Goal: Find specific page/section: Find specific page/section

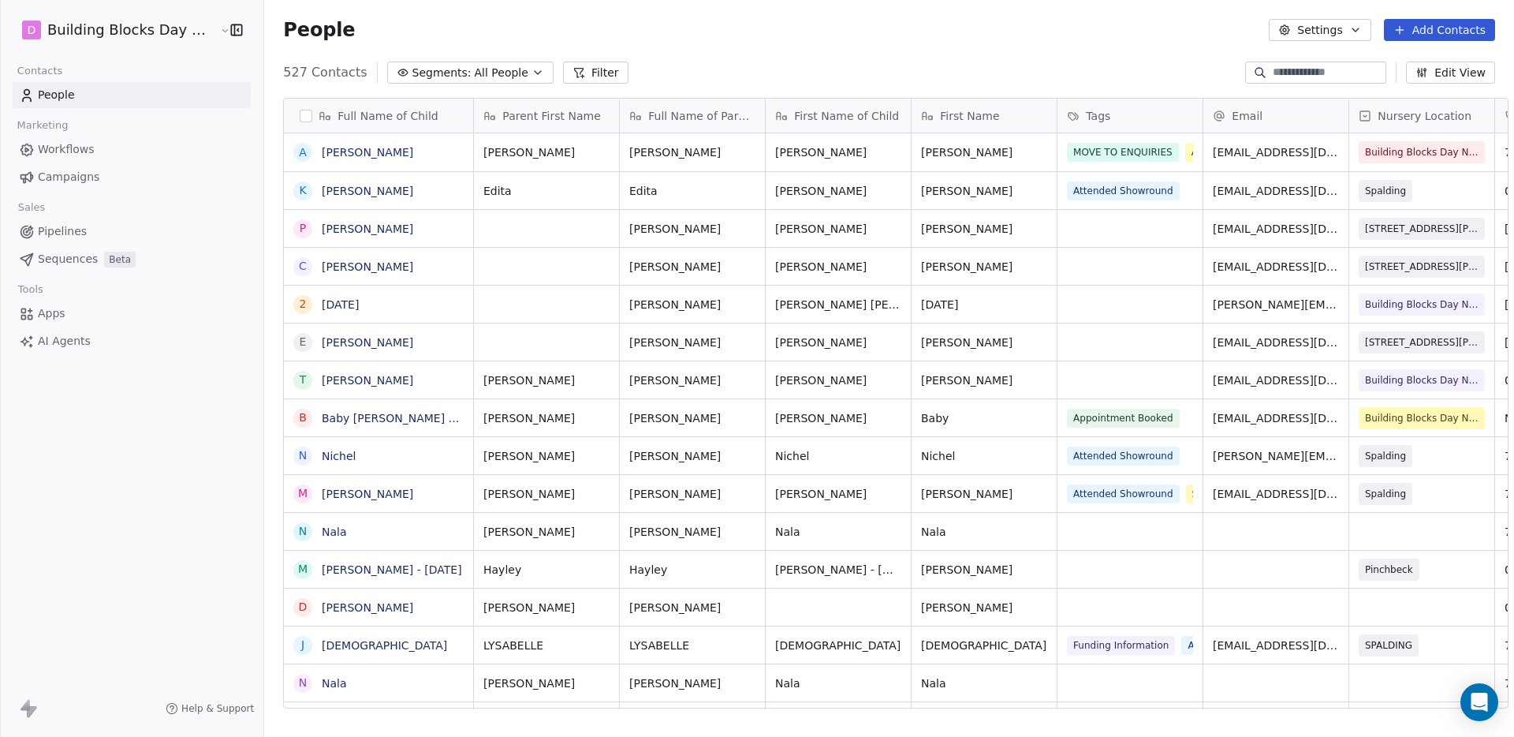
scroll to position [636, 1251]
click at [1319, 72] on input at bounding box center [1328, 73] width 110 height 16
type input "*****"
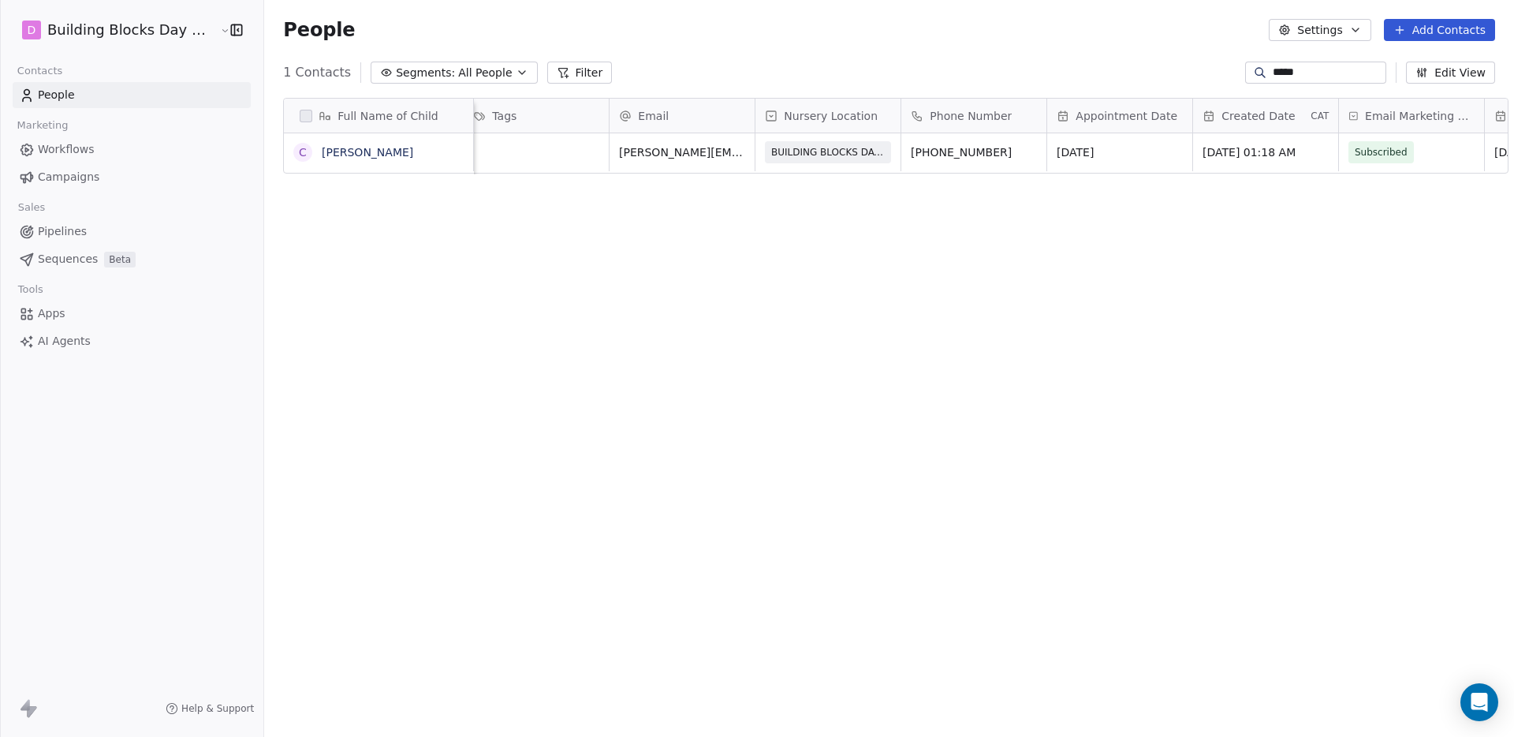
scroll to position [0, 0]
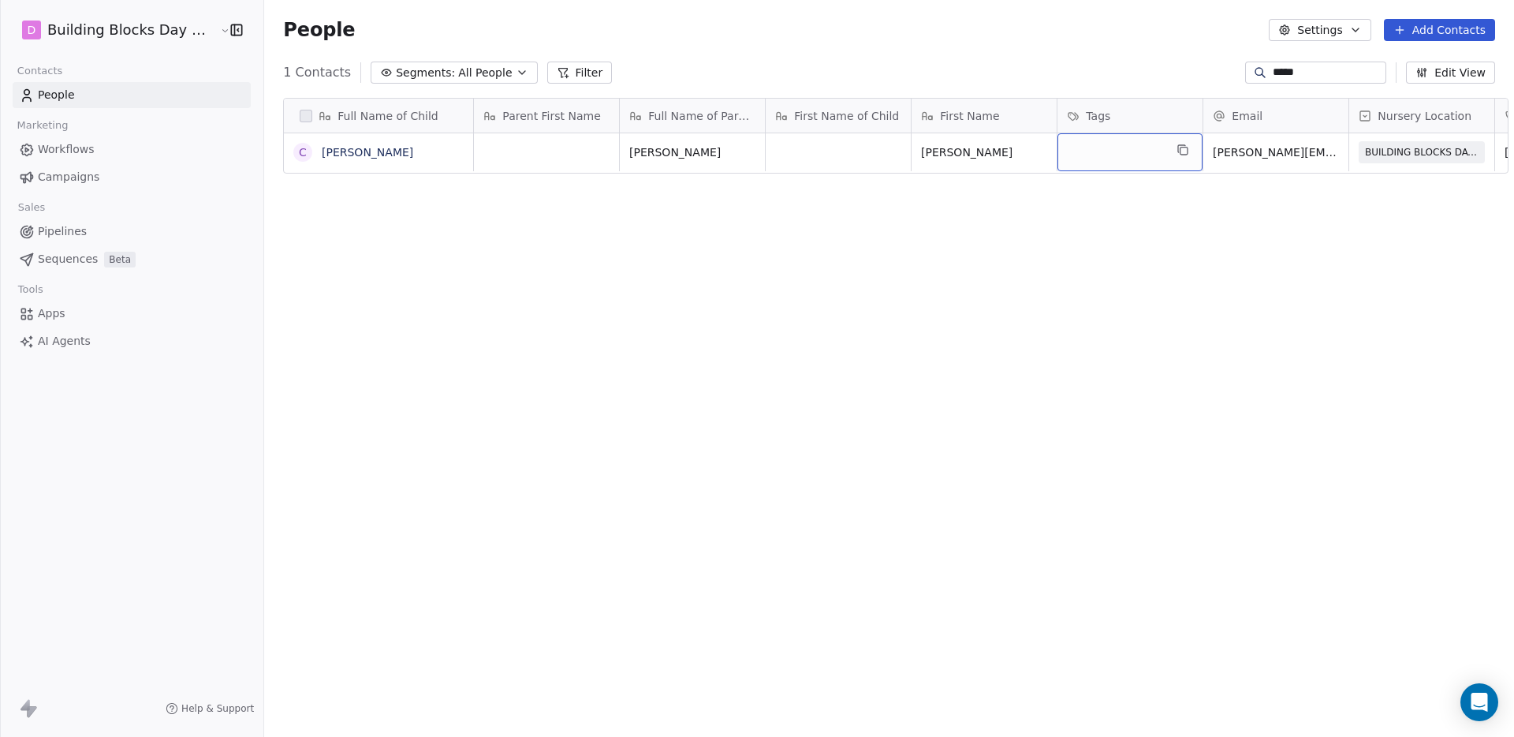
click at [1080, 153] on div "grid" at bounding box center [1129, 152] width 145 height 38
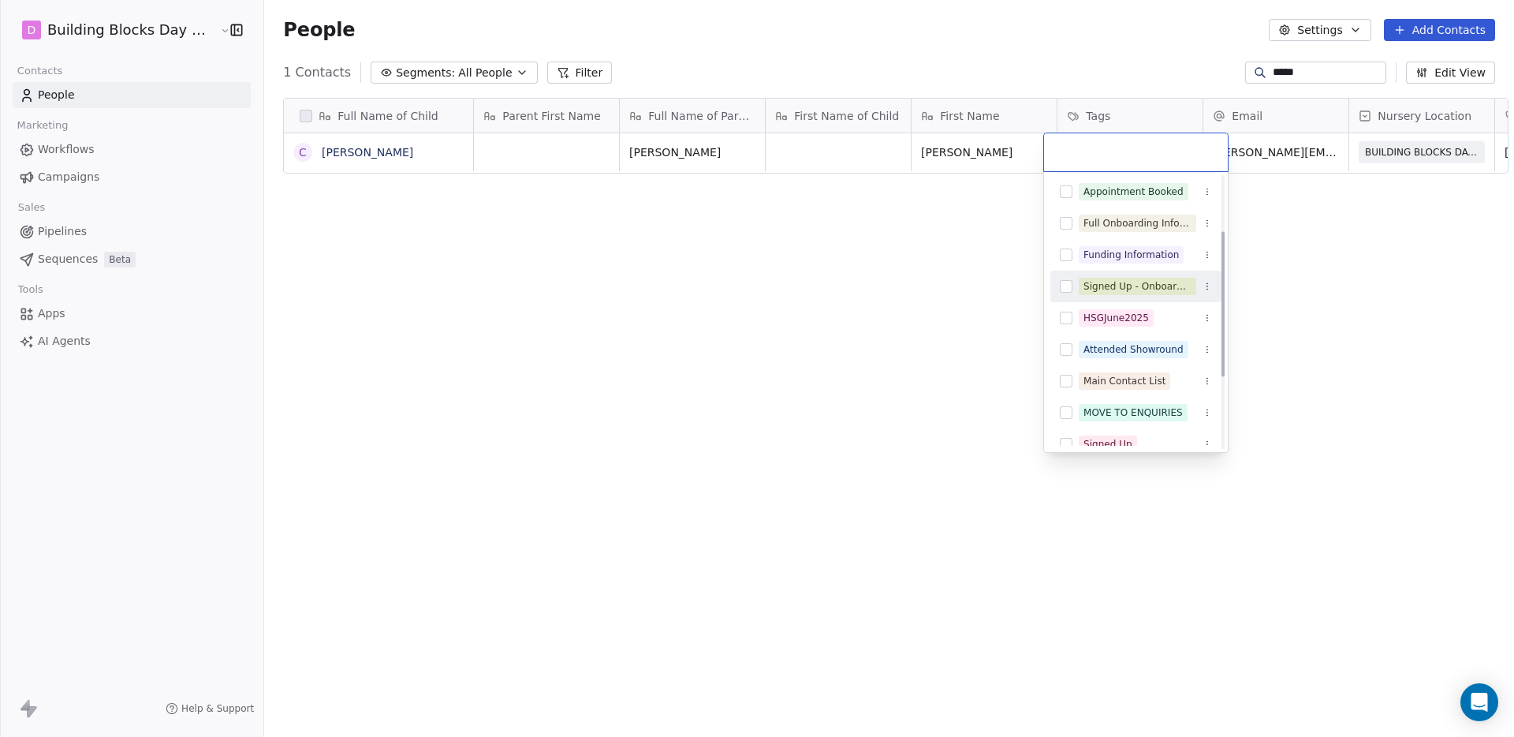
scroll to position [136, 0]
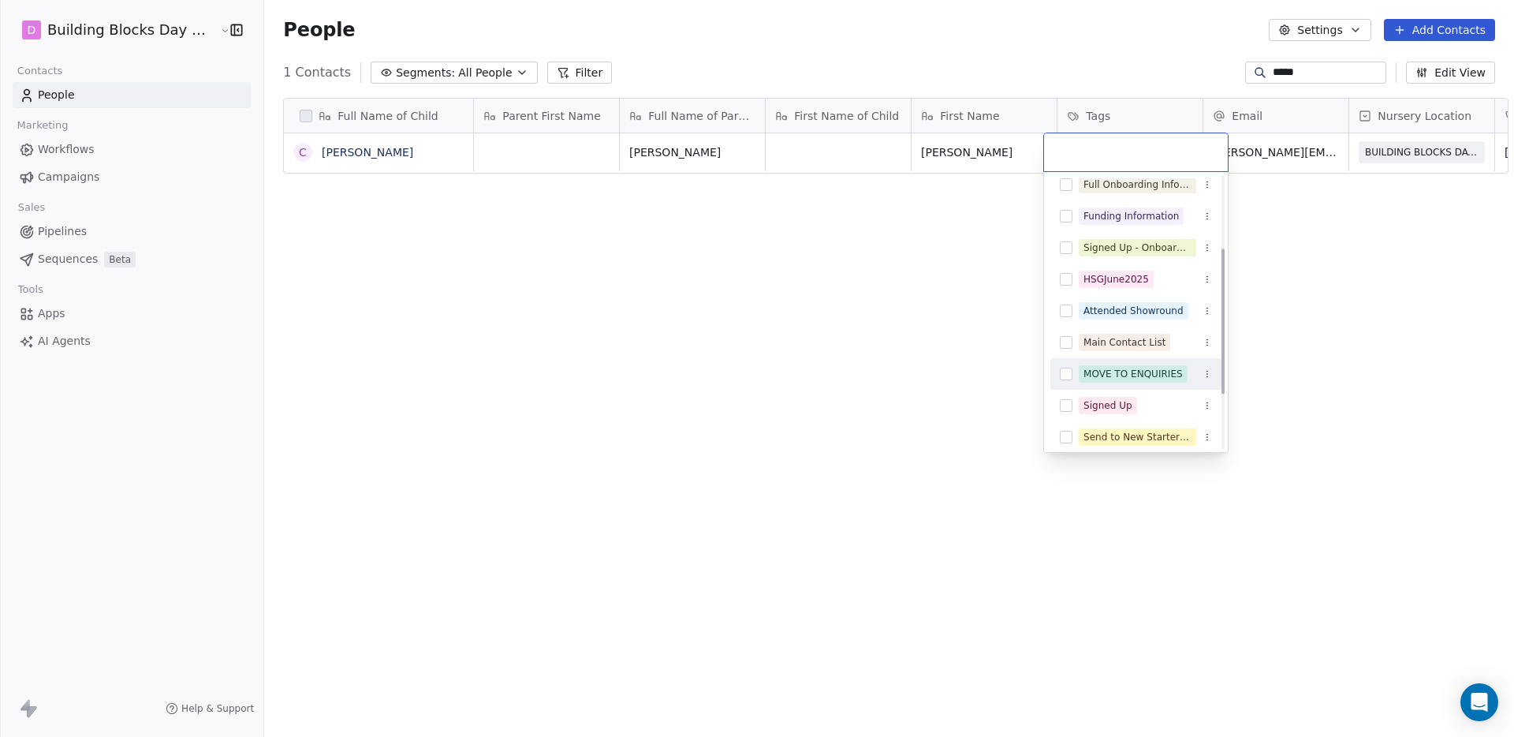
click at [1086, 380] on div "MOVE TO ENQUIRIES" at bounding box center [1133, 374] width 99 height 14
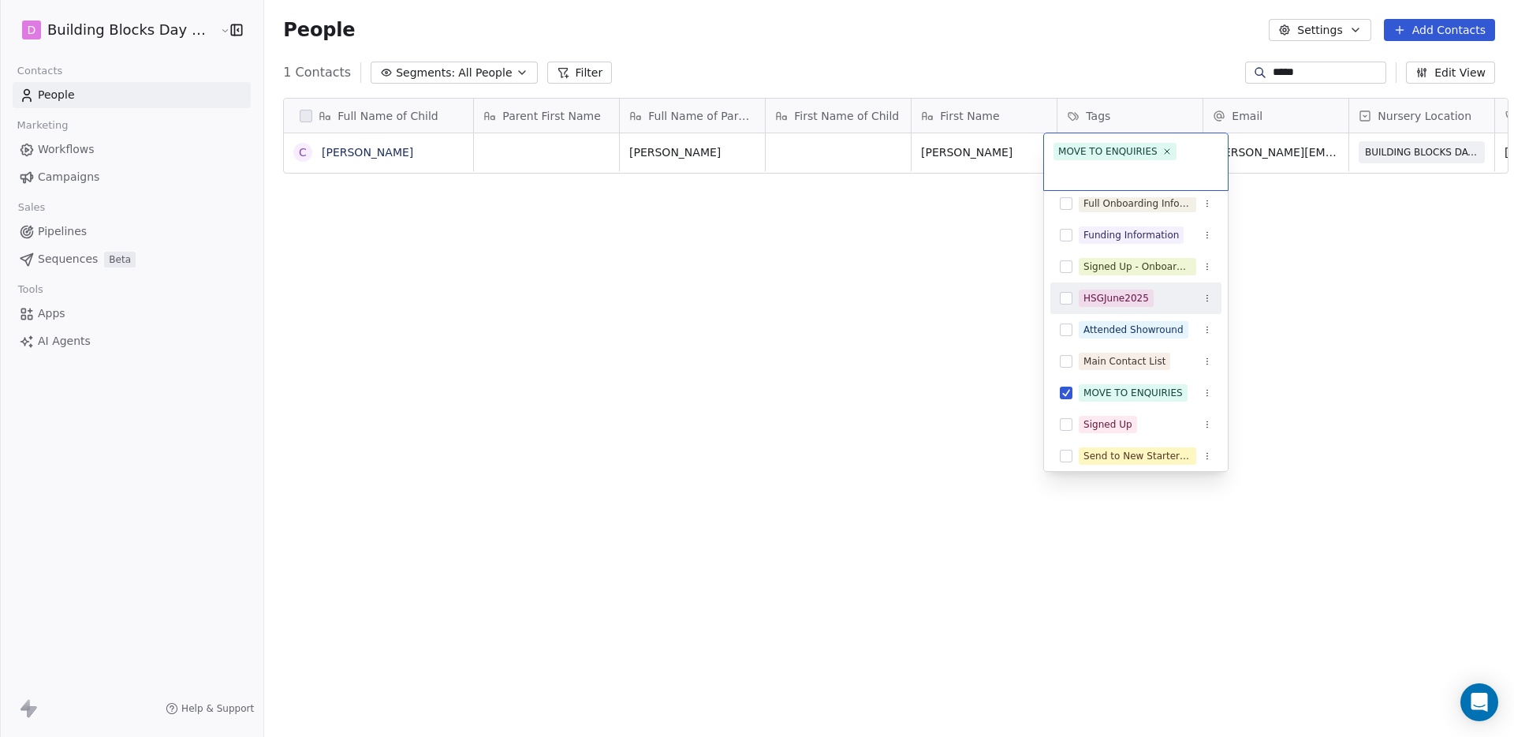
click at [980, 68] on html "D Building Blocks Day Nurseries Contacts People Marketing Workflows Campaigns S…" at bounding box center [757, 368] width 1514 height 737
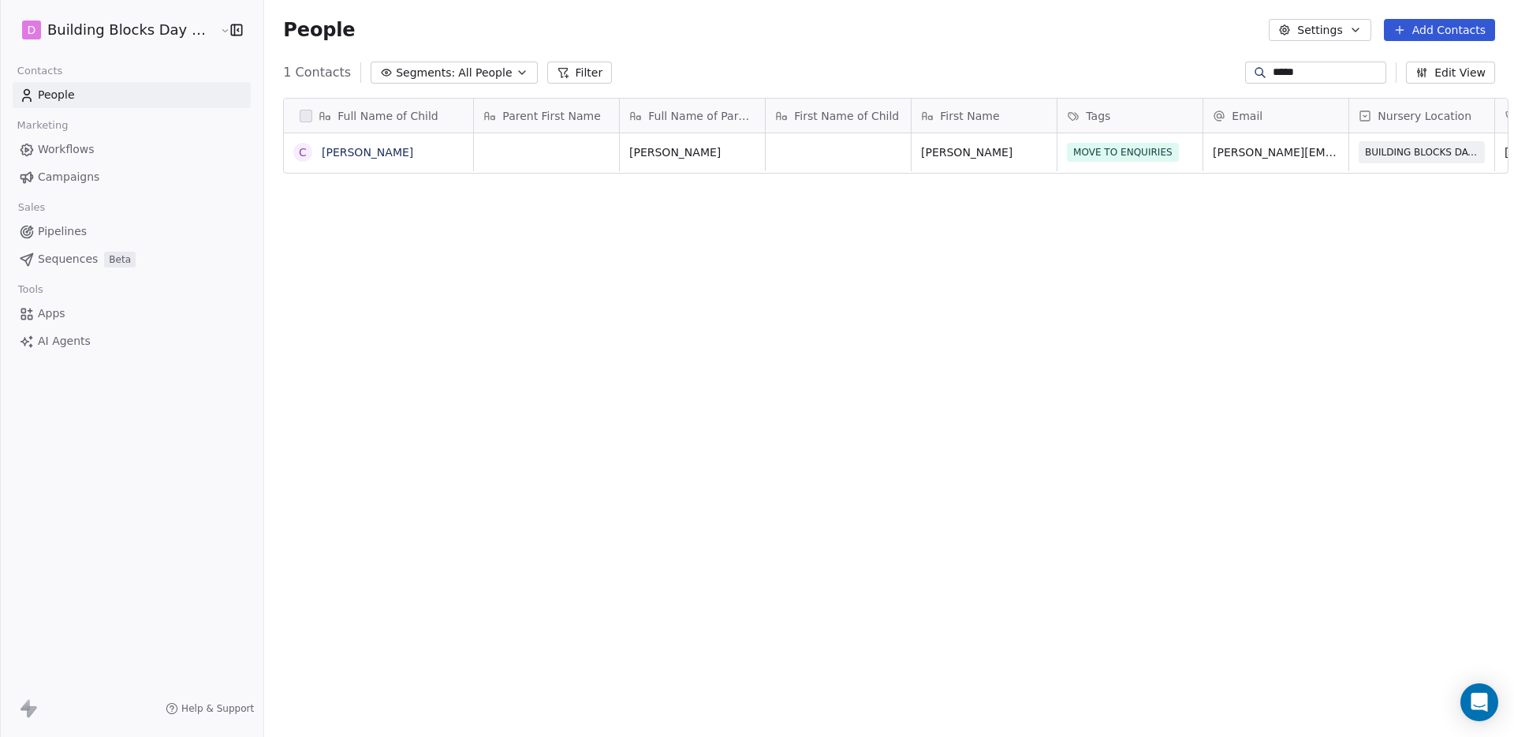
click at [80, 229] on span "Pipelines" at bounding box center [62, 231] width 49 height 17
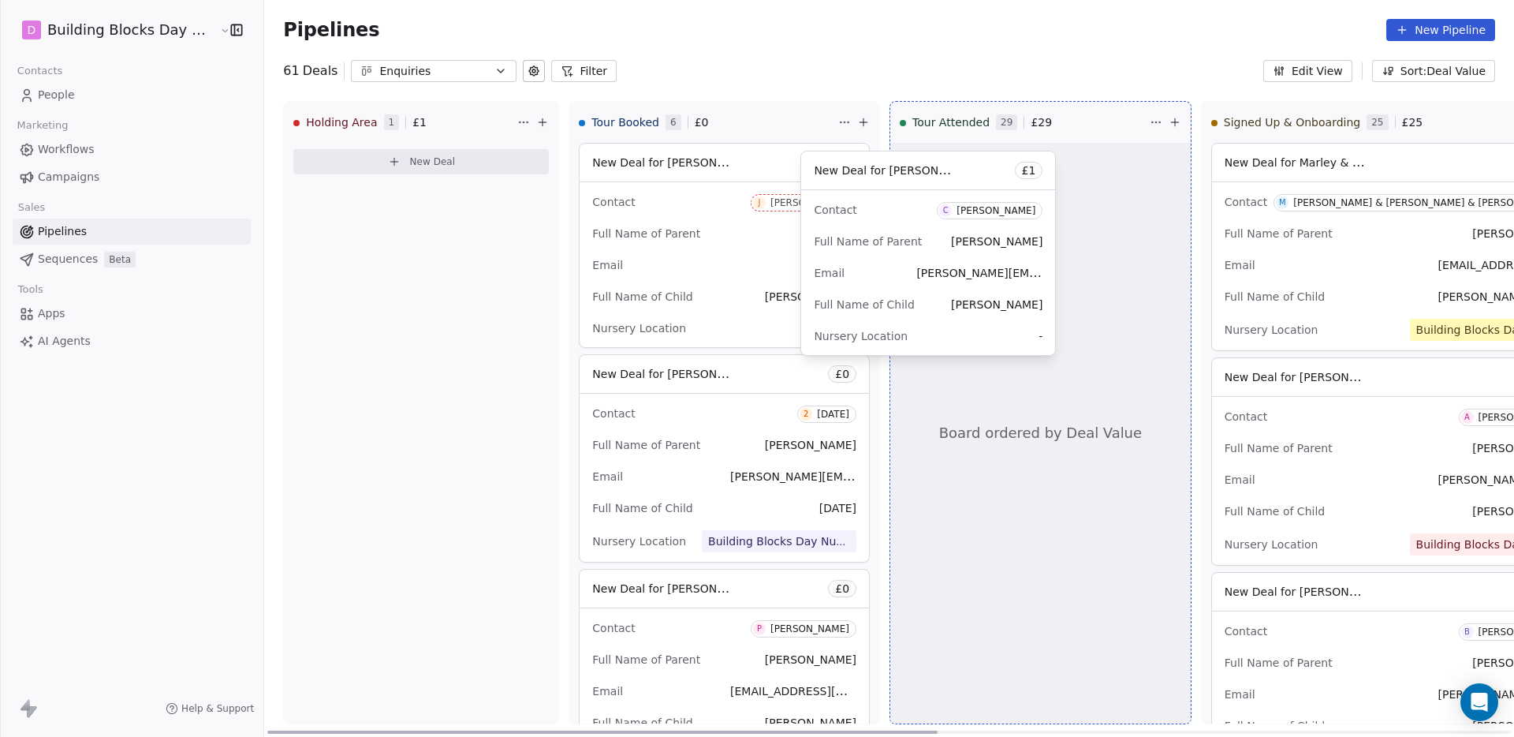
drag, startPoint x: 345, startPoint y: 151, endPoint x: 864, endPoint y: 159, distance: 519.7
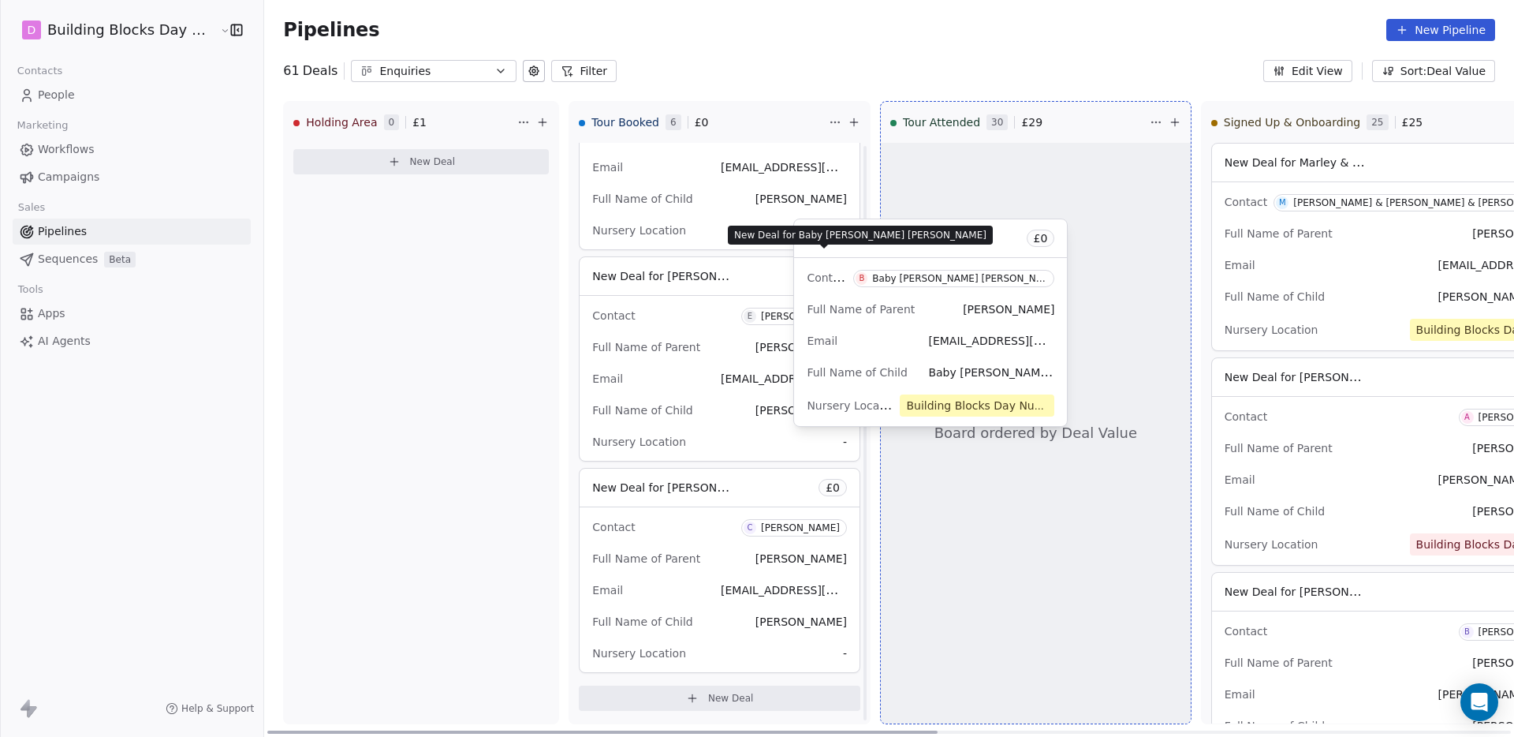
scroll to position [524, 0]
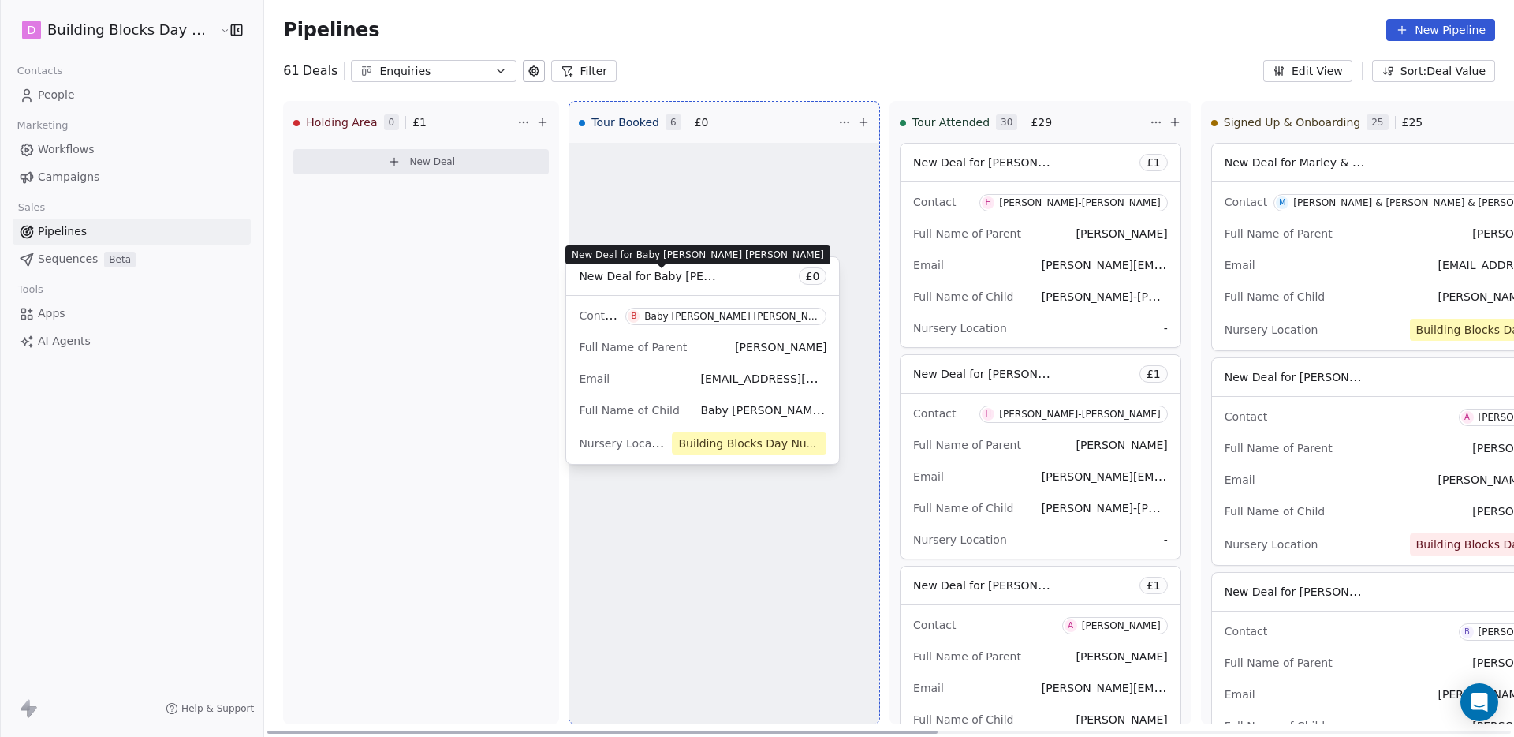
drag, startPoint x: 651, startPoint y: 274, endPoint x: 663, endPoint y: 282, distance: 14.2
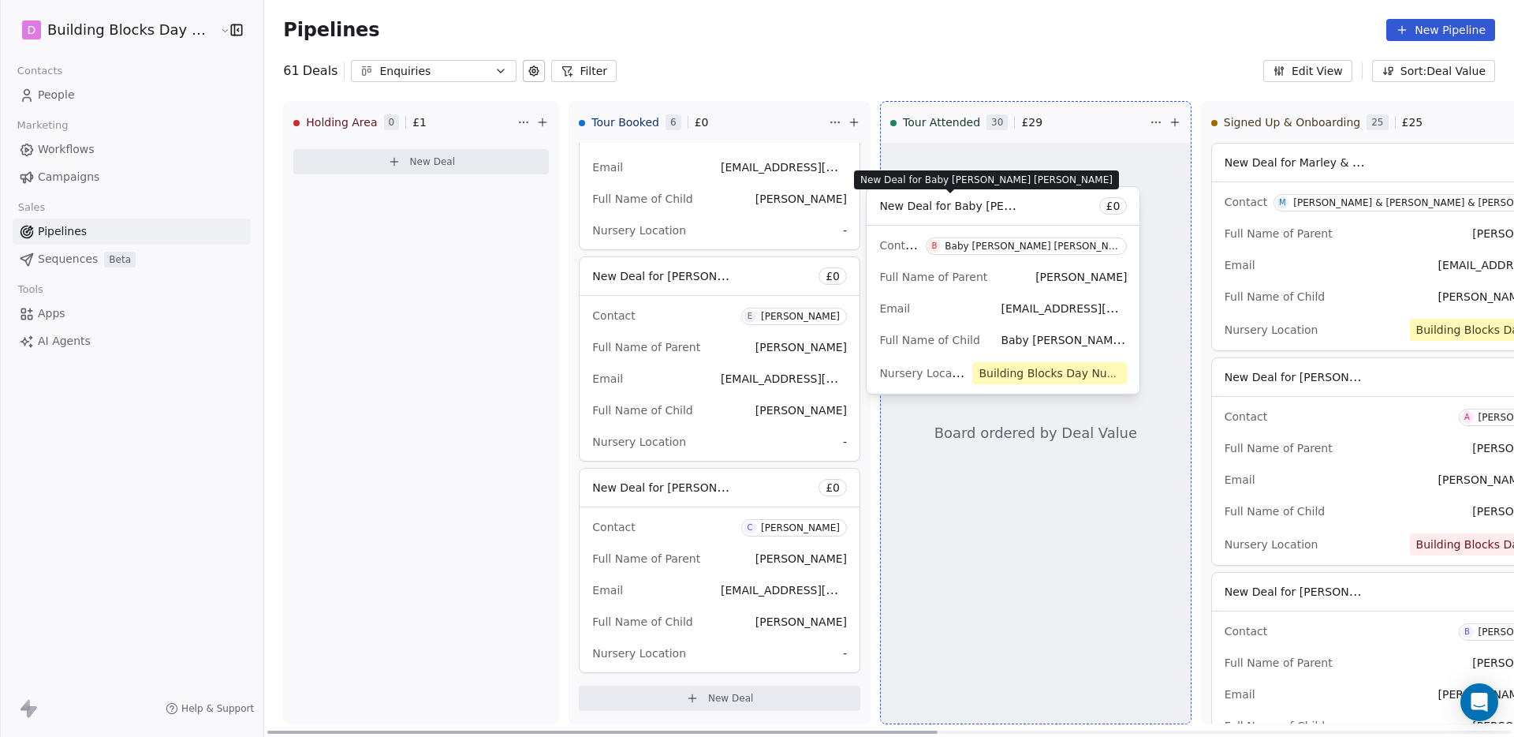
drag, startPoint x: 636, startPoint y: 285, endPoint x: 936, endPoint y: 214, distance: 308.5
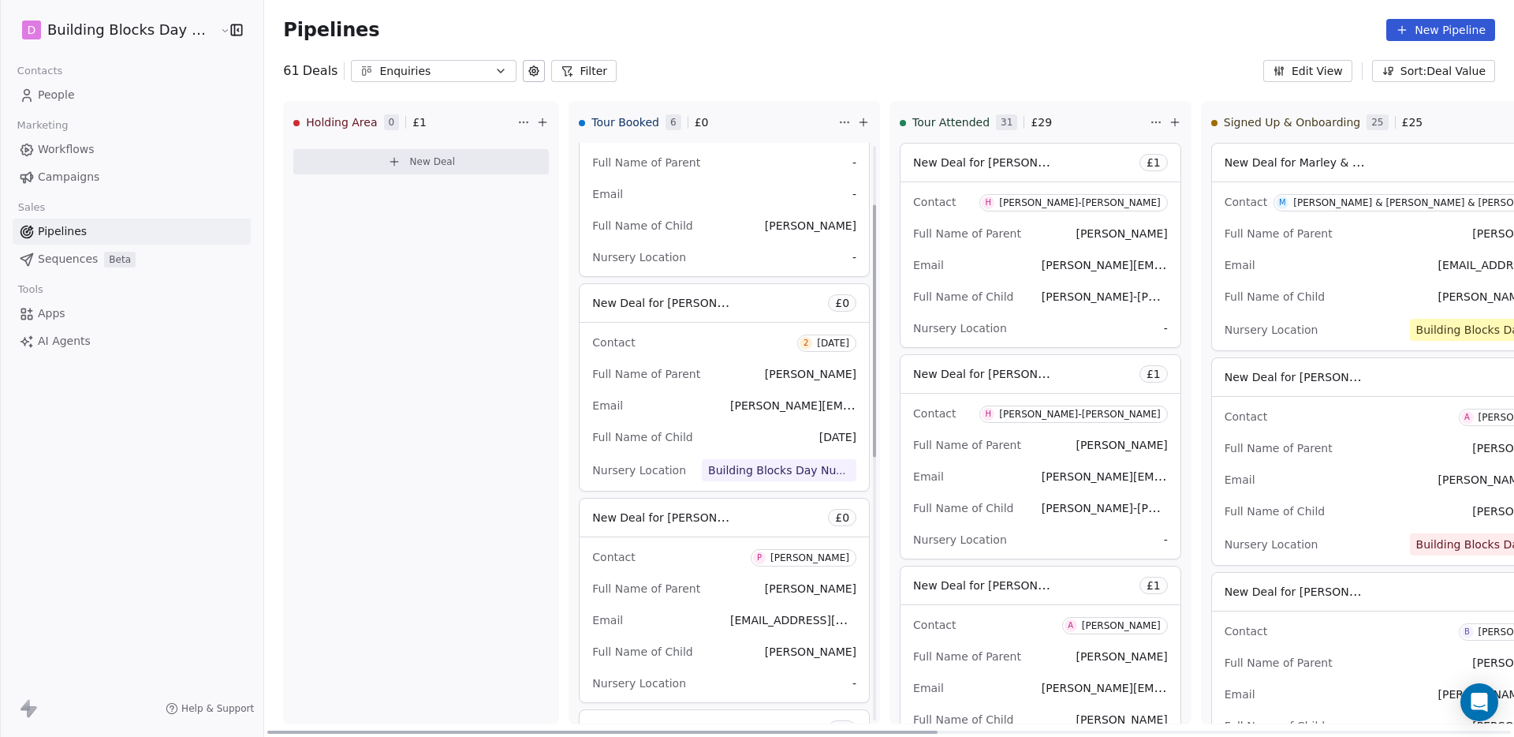
scroll to position [0, 0]
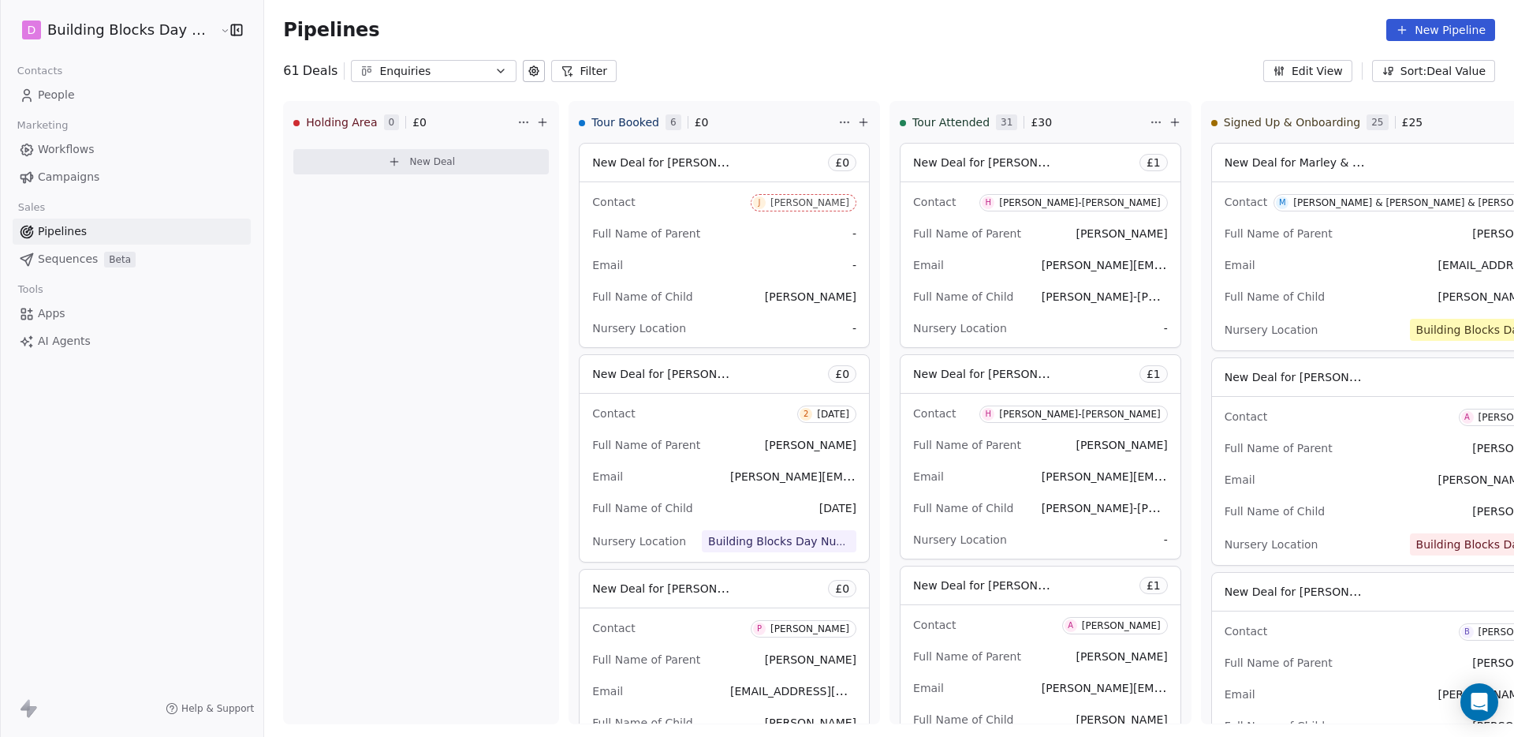
click at [102, 99] on link "People" at bounding box center [132, 95] width 238 height 26
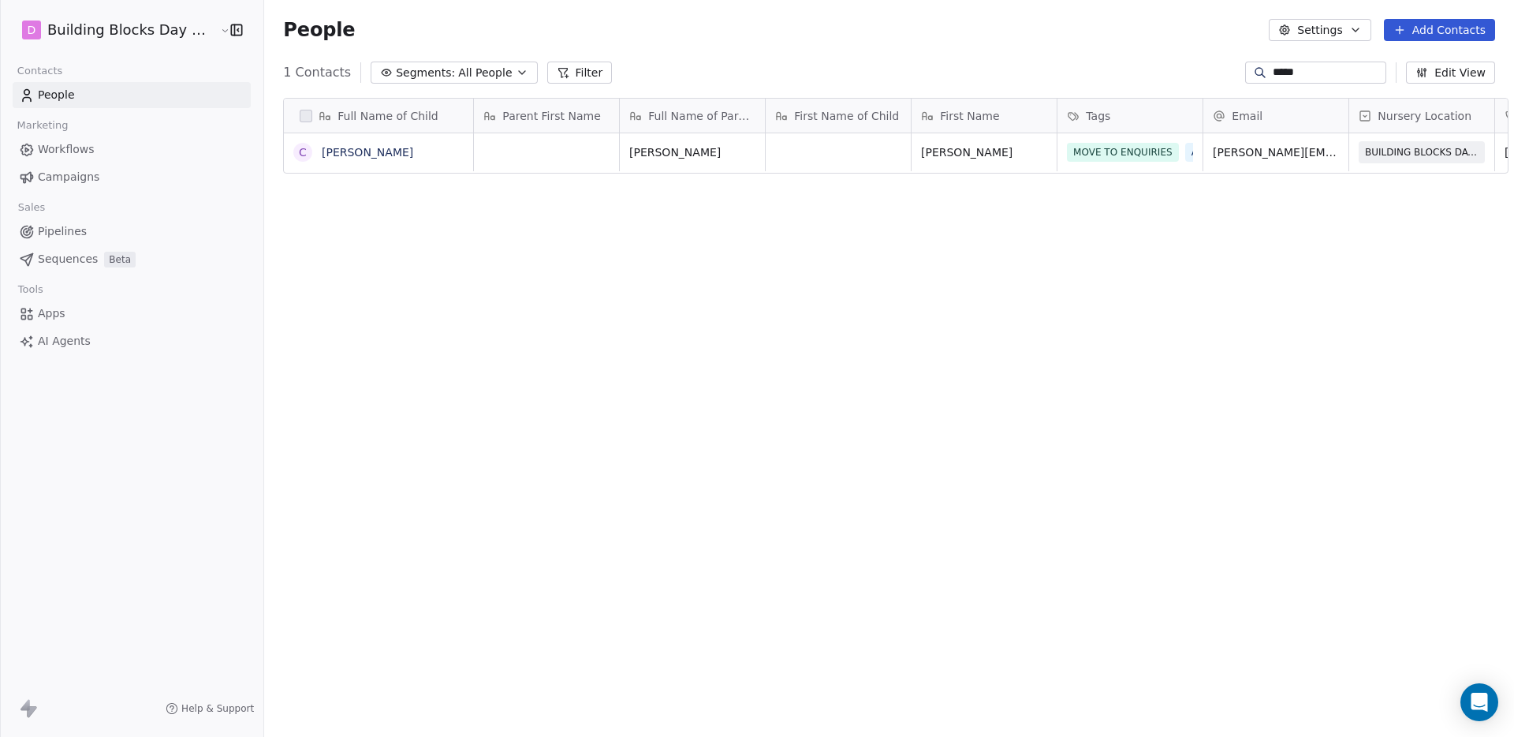
scroll to position [636, 1251]
click at [348, 158] on link "[PERSON_NAME]" at bounding box center [367, 152] width 91 height 13
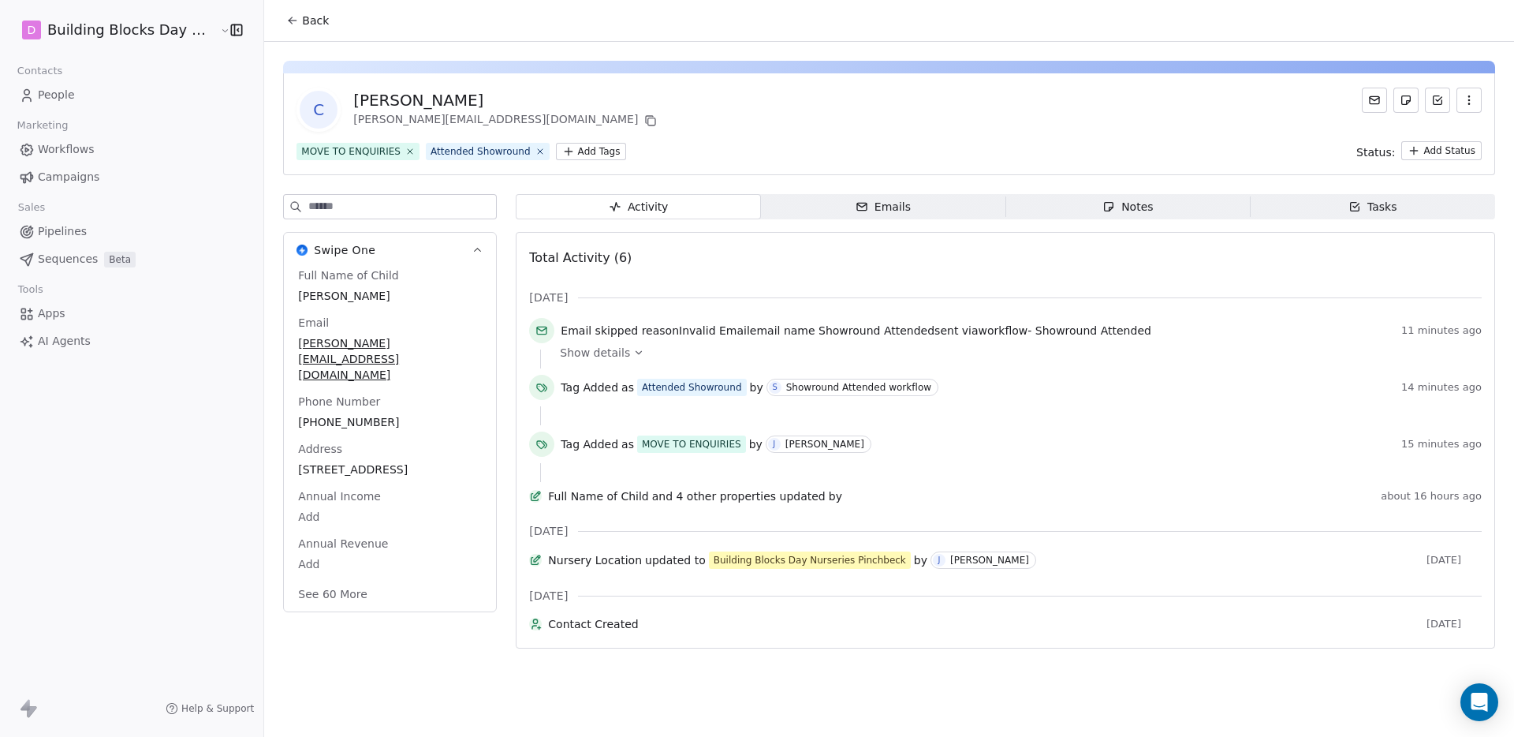
click at [593, 349] on span "Show details" at bounding box center [595, 353] width 70 height 16
